Goal: Information Seeking & Learning: Check status

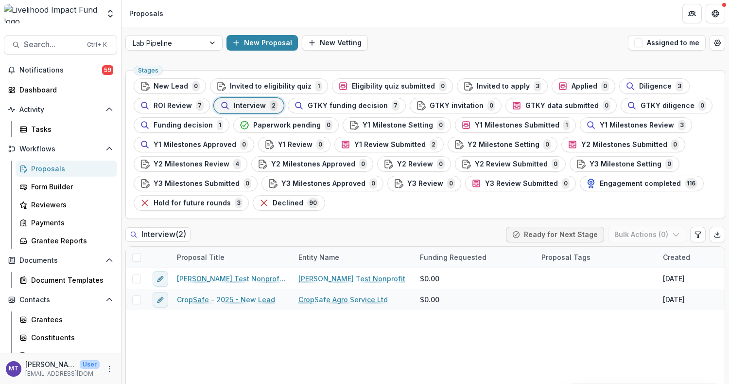
click at [354, 103] on span "GTKY funding decision" at bounding box center [348, 106] width 80 height 8
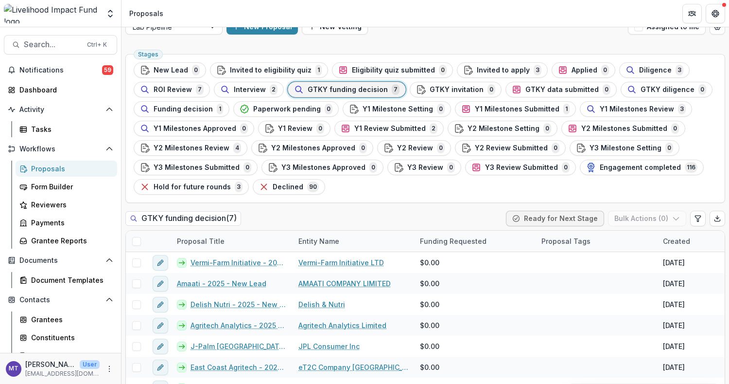
scroll to position [40, 0]
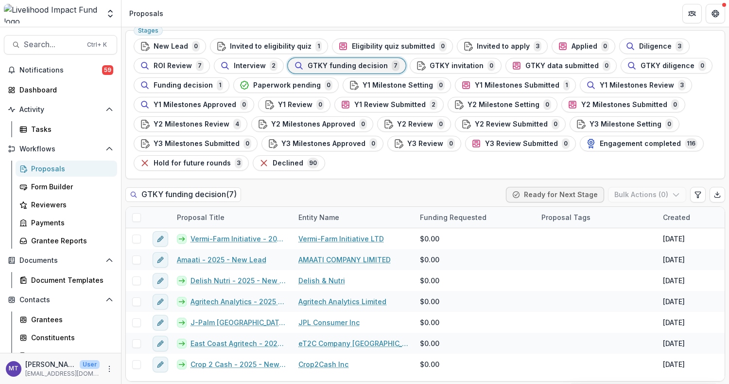
click at [56, 47] on span "Search..." at bounding box center [52, 44] width 57 height 9
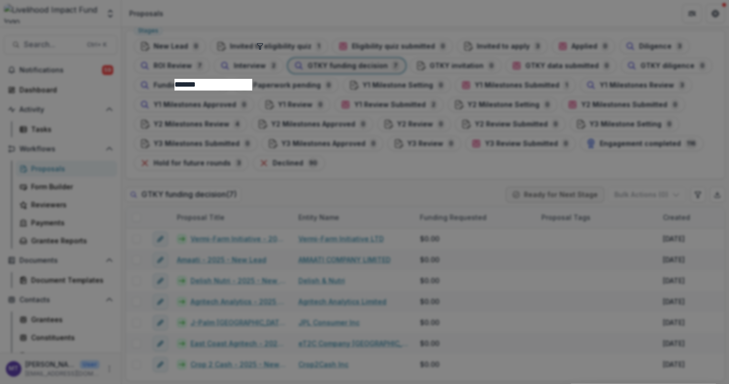
type input "*******"
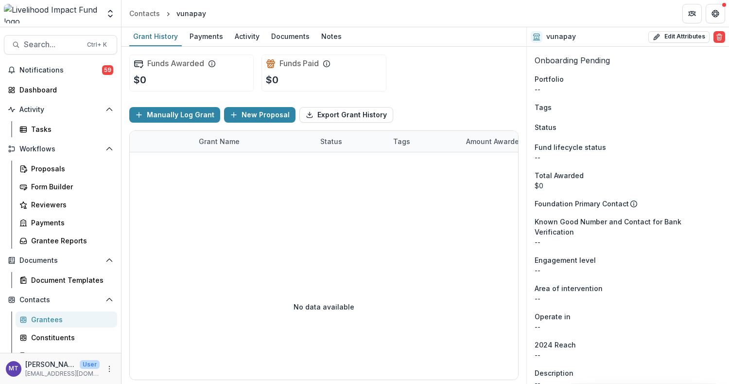
click at [277, 34] on div "Documents" at bounding box center [290, 36] width 46 height 14
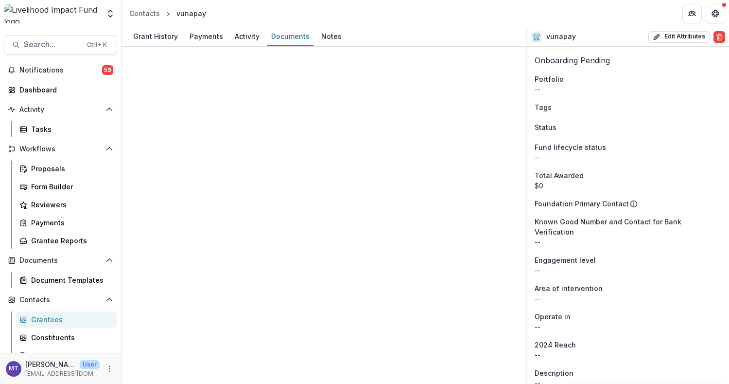
click at [244, 31] on div "Activity" at bounding box center [247, 36] width 33 height 14
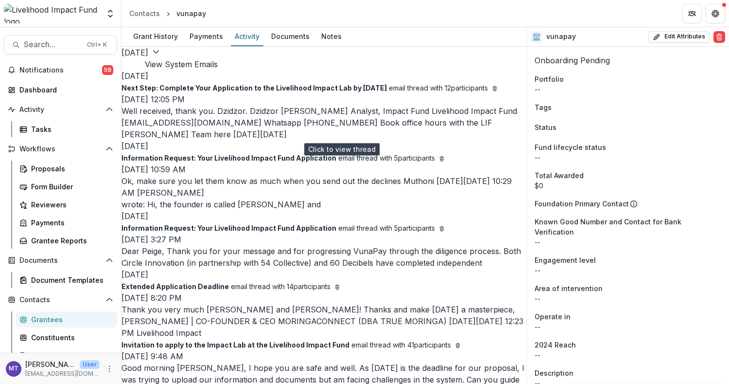
click at [231, 137] on p "Well received, thank you. Dzidzor. Dzidzor [PERSON_NAME] Analyst, Impact Fund L…" at bounding box center [324, 122] width 405 height 35
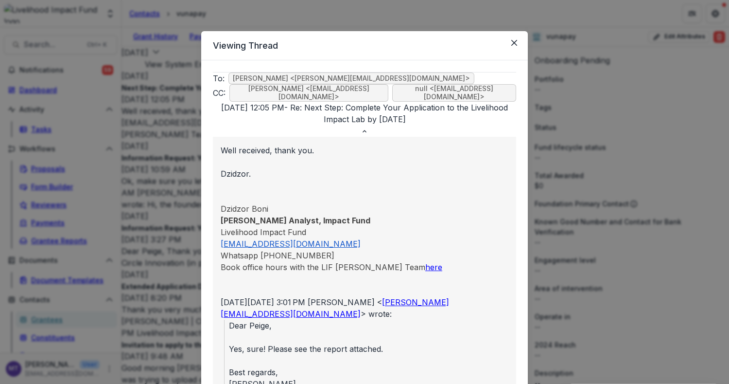
click at [508, 42] on button "Close" at bounding box center [515, 43] width 16 height 16
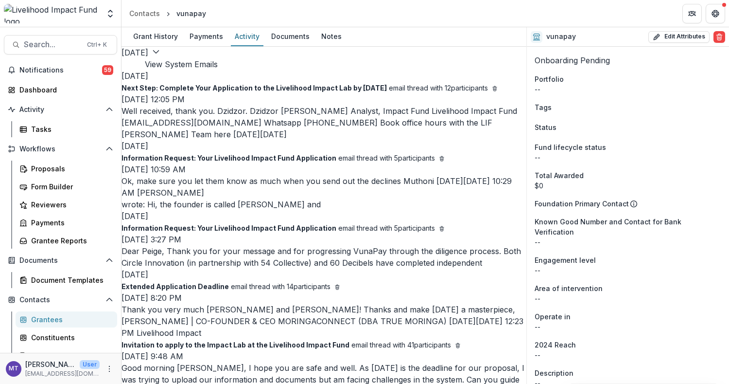
scroll to position [0, 5]
click at [294, 35] on div "Documents" at bounding box center [290, 36] width 46 height 14
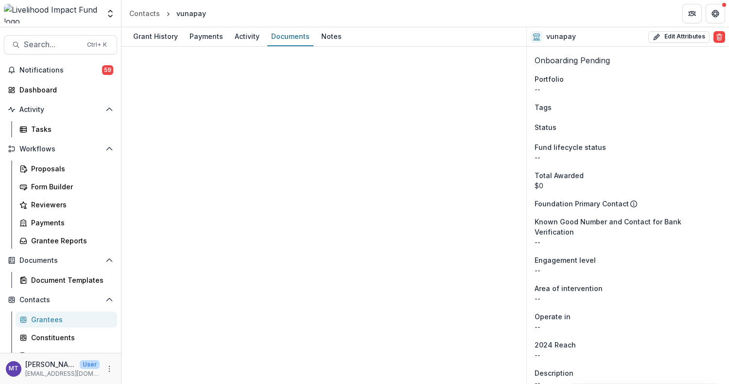
click at [332, 36] on div "Notes" at bounding box center [332, 36] width 28 height 14
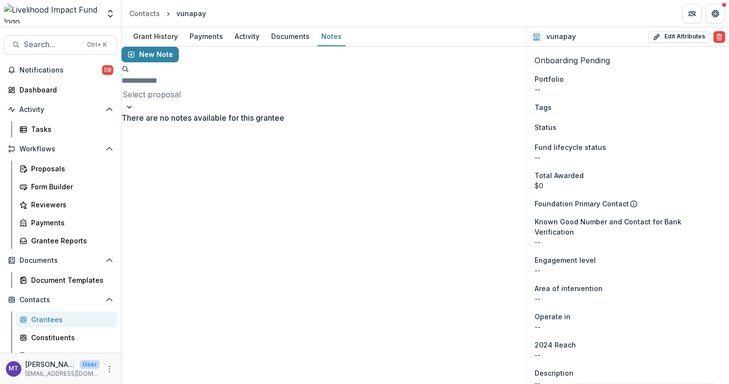
click at [155, 34] on div "Grant History" at bounding box center [155, 36] width 53 height 14
click at [164, 34] on div "Grant History" at bounding box center [155, 36] width 53 height 14
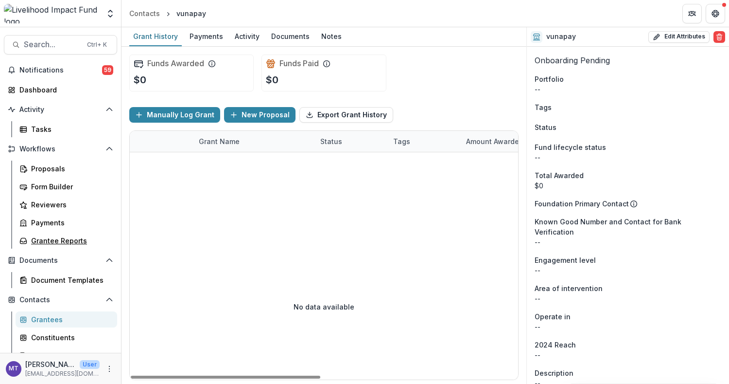
click at [71, 240] on div "Grantee Reports" at bounding box center [70, 240] width 78 height 10
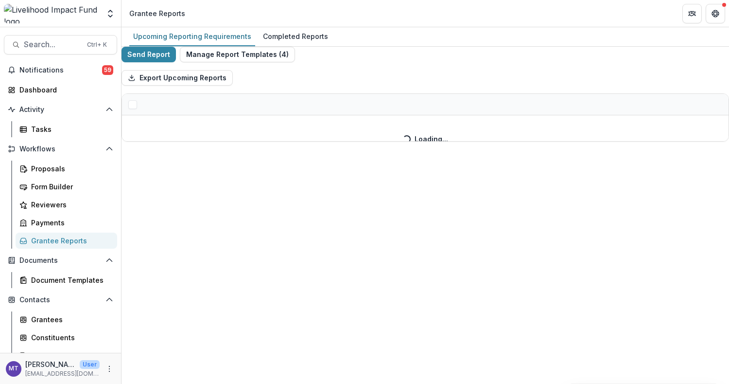
click at [302, 34] on div "Completed Reports" at bounding box center [295, 36] width 73 height 14
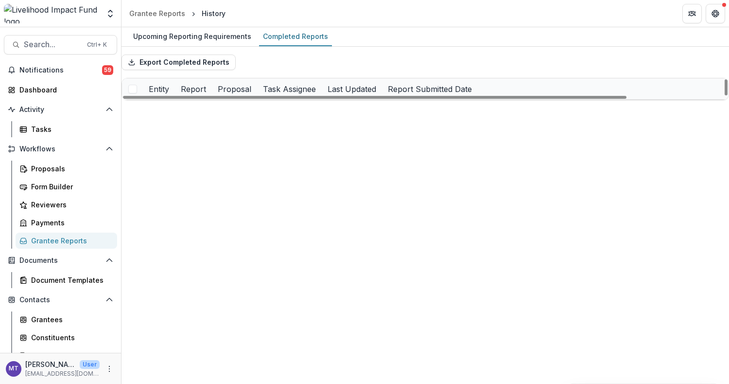
scroll to position [226, 0]
